Goal: Find specific page/section: Find specific page/section

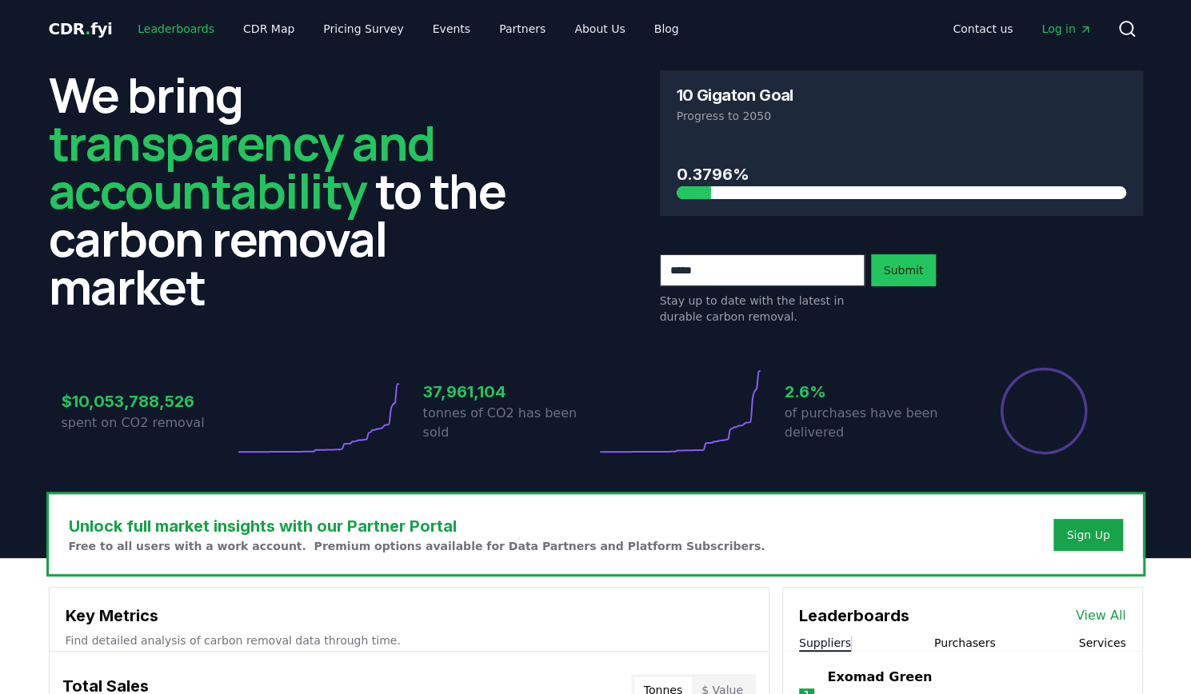
click at [162, 30] on link "Leaderboards" at bounding box center [176, 28] width 102 height 29
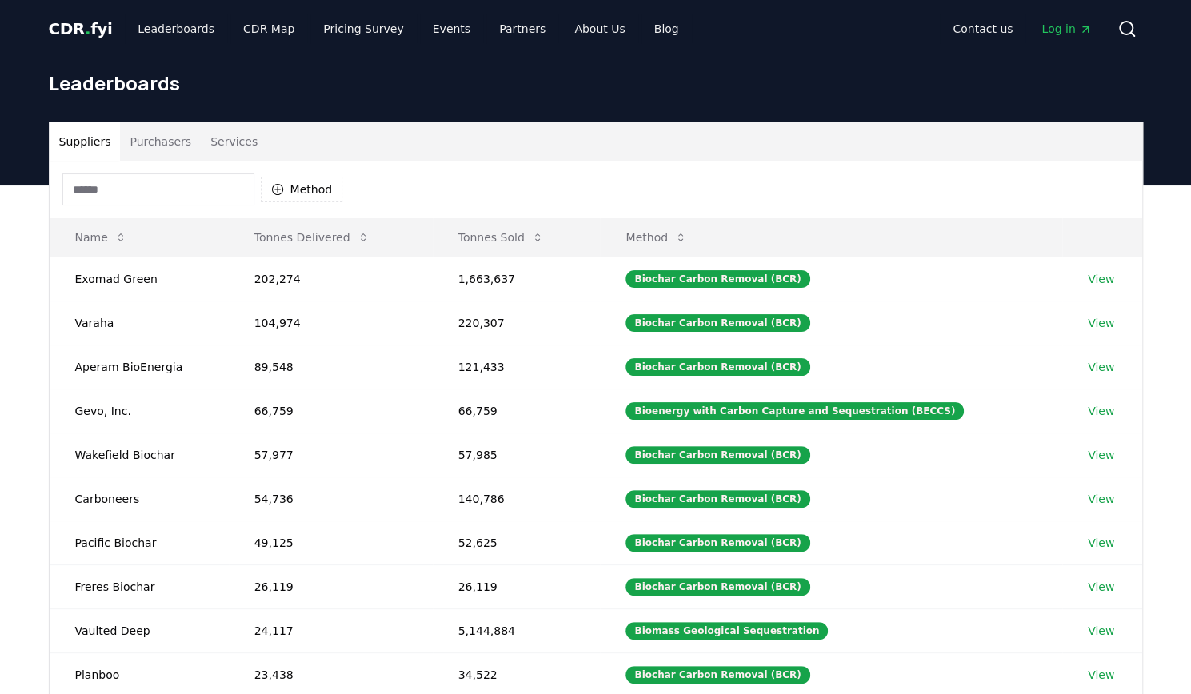
click at [151, 137] on button "Purchasers" at bounding box center [160, 141] width 81 height 38
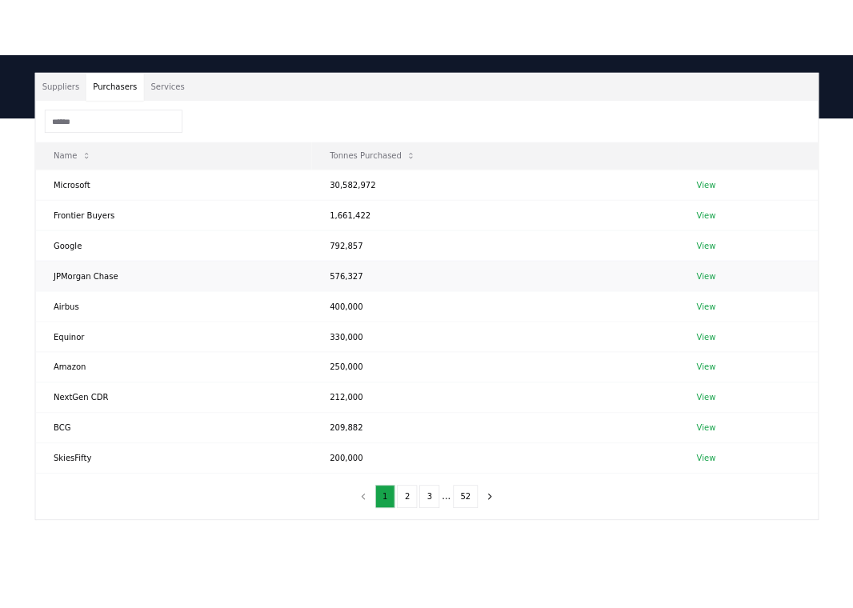
scroll to position [98, 0]
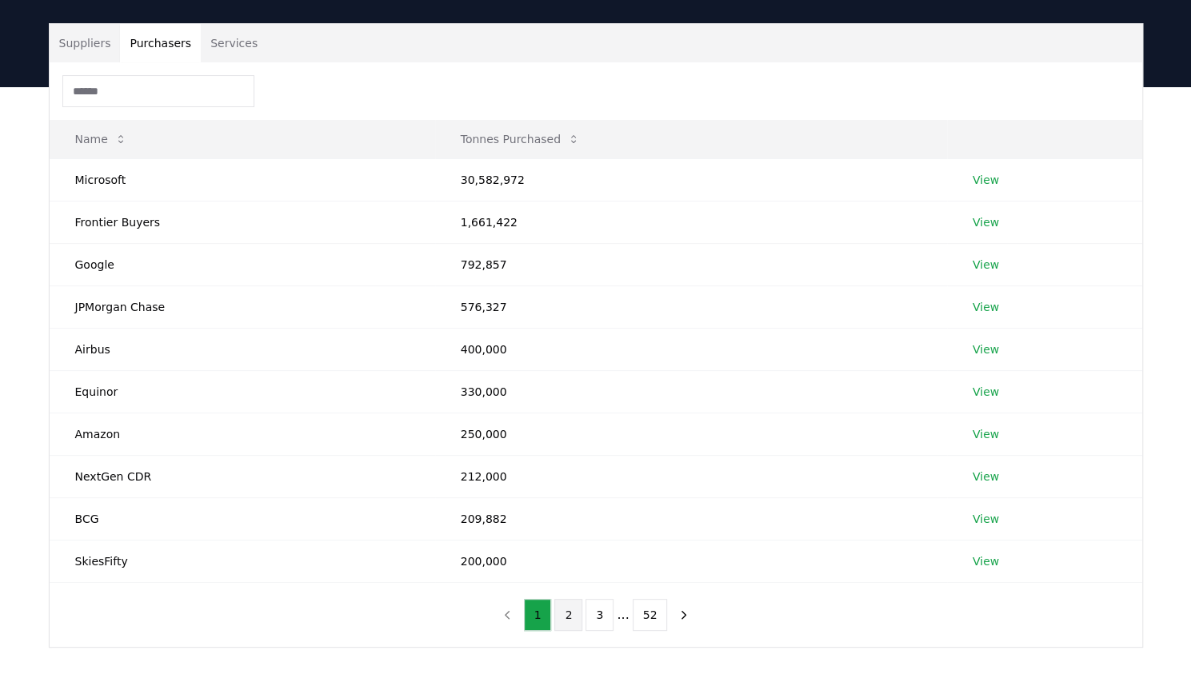
click at [566, 614] on button "2" at bounding box center [568, 615] width 28 height 32
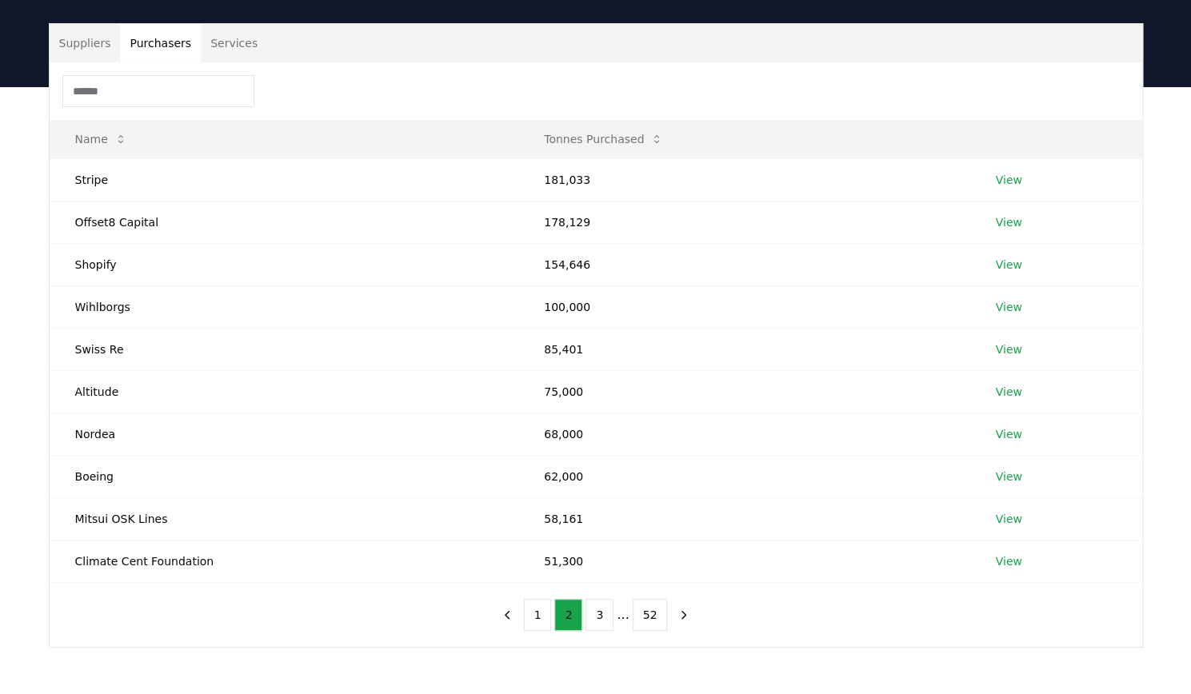
click at [557, 614] on button "2" at bounding box center [568, 615] width 28 height 32
click at [550, 614] on button "1" at bounding box center [538, 615] width 28 height 32
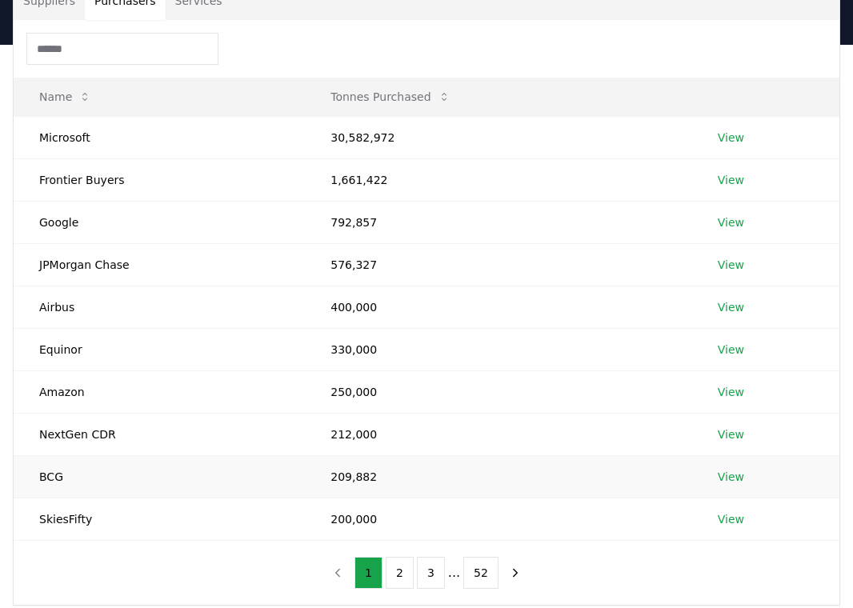
scroll to position [143, 0]
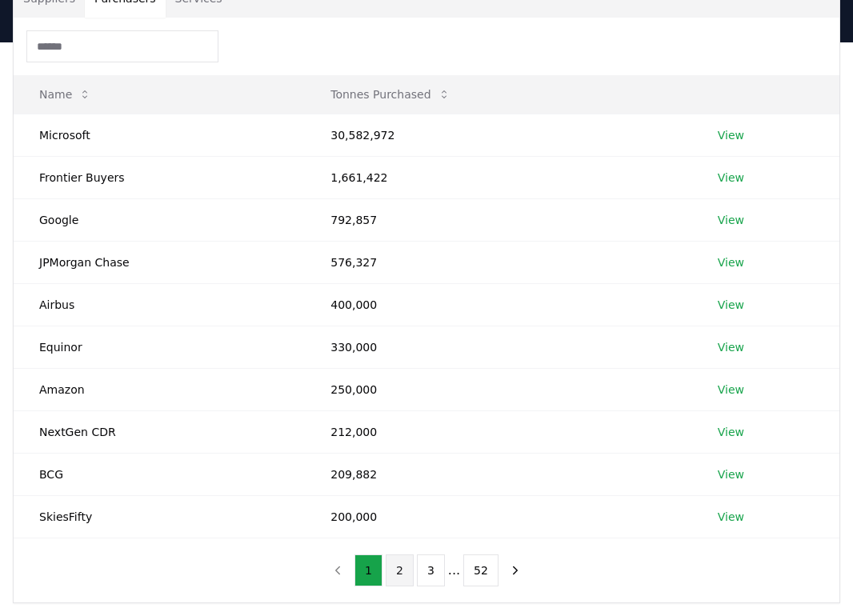
click at [403, 561] on button "2" at bounding box center [400, 570] width 28 height 32
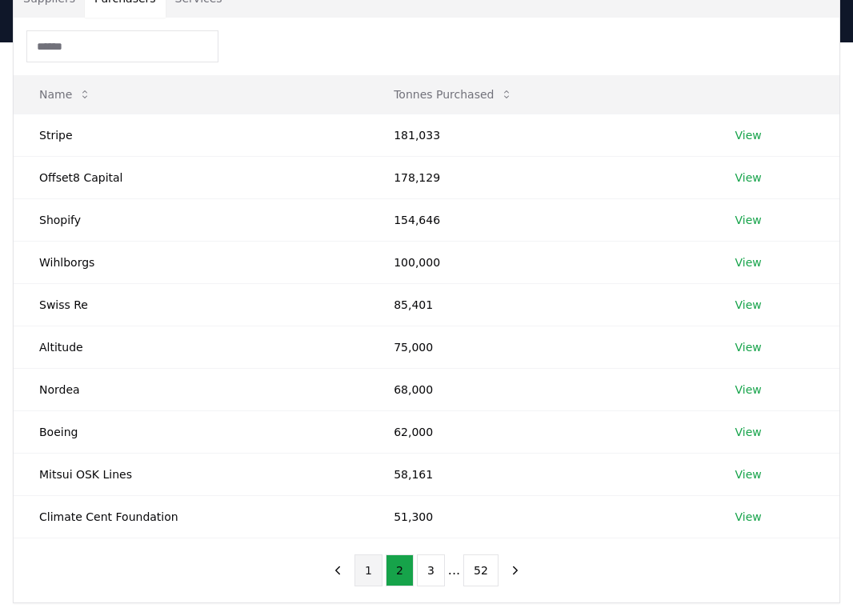
click at [371, 567] on button "1" at bounding box center [368, 570] width 28 height 32
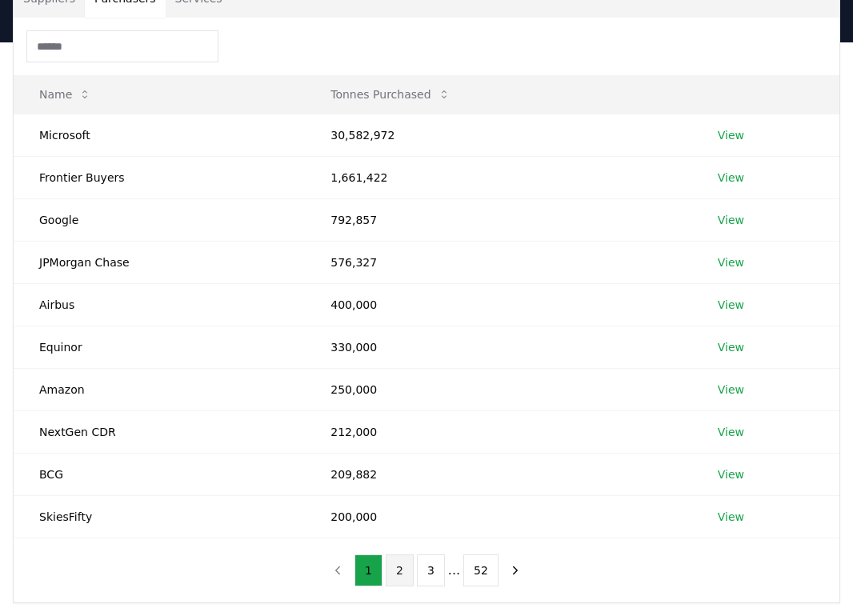
click at [398, 556] on button "2" at bounding box center [400, 570] width 28 height 32
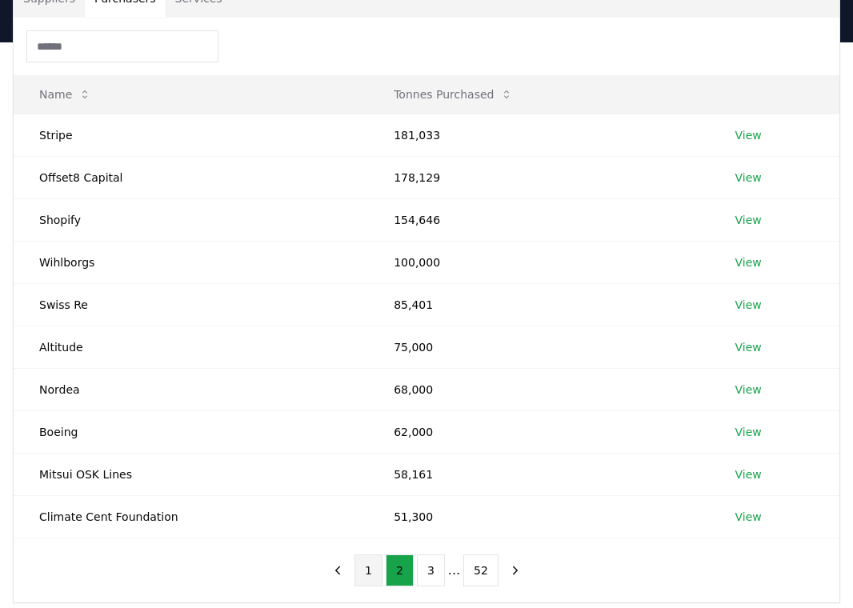
click at [374, 566] on button "1" at bounding box center [368, 570] width 28 height 32
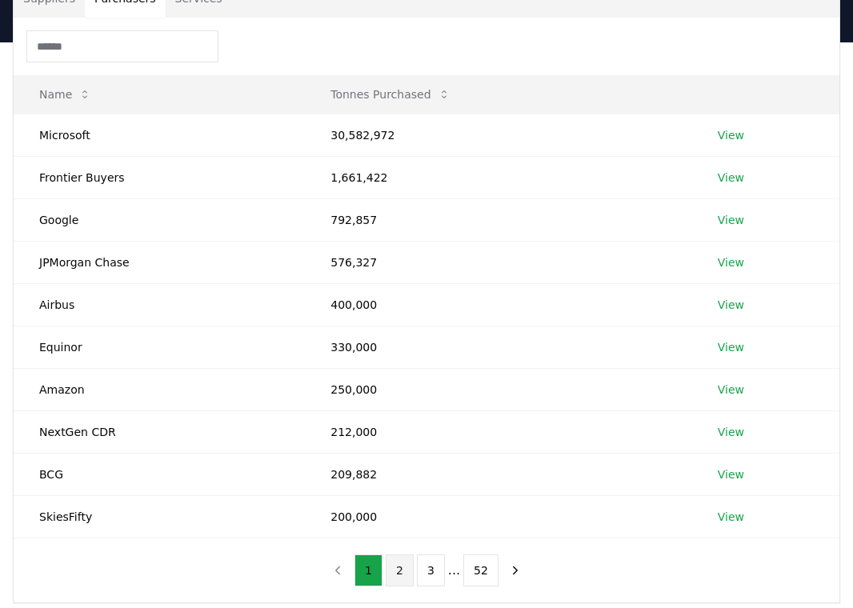
drag, startPoint x: 374, startPoint y: 566, endPoint x: 411, endPoint y: 564, distance: 37.6
click at [411, 564] on ul "1 2 3 ... 52" at bounding box center [426, 570] width 144 height 32
click at [268, 566] on div "Name Tonnes Purchased Microsoft 30,582,972 View Frontier Buyers 1,661,422 View …" at bounding box center [427, 310] width 826 height 585
click at [392, 559] on button "2" at bounding box center [400, 570] width 28 height 32
